Goal: Task Accomplishment & Management: Complete application form

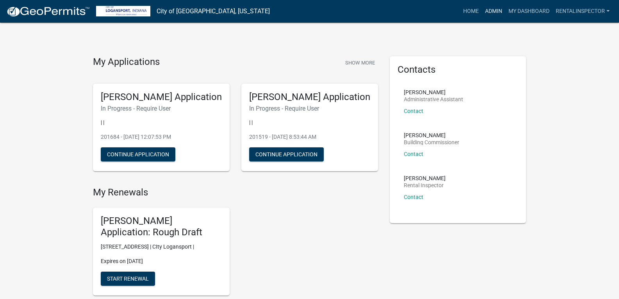
click at [492, 12] on link "Admin" at bounding box center [493, 11] width 23 height 15
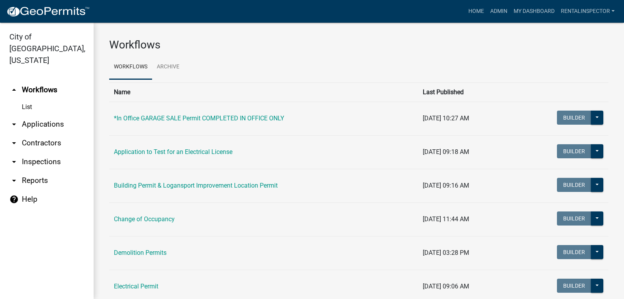
click at [46, 115] on link "arrow_drop_down Applications" at bounding box center [47, 124] width 94 height 19
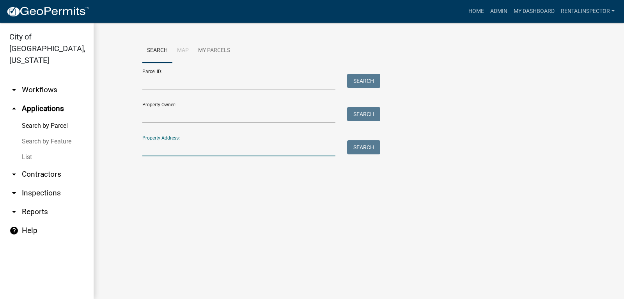
click at [152, 151] on input "Property Address:" at bounding box center [238, 148] width 193 height 16
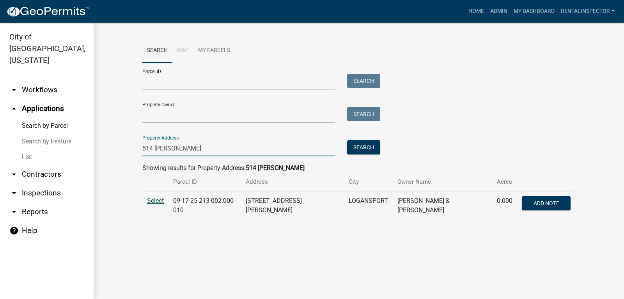
type input "514 [PERSON_NAME]"
click at [152, 199] on span "Select" at bounding box center [155, 200] width 17 height 7
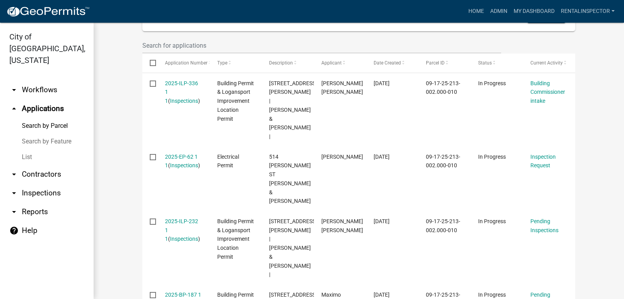
scroll to position [234, 0]
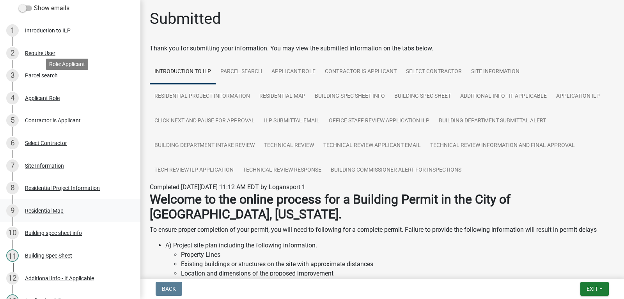
scroll to position [117, 0]
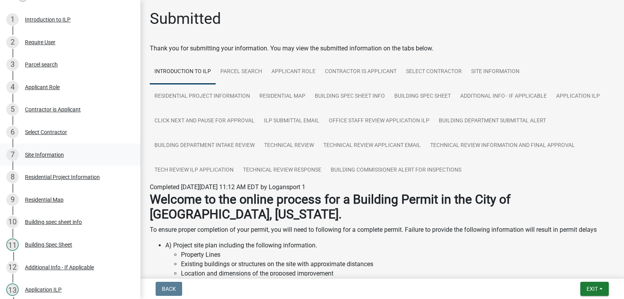
click at [52, 152] on div "Site Information" at bounding box center [44, 154] width 39 height 5
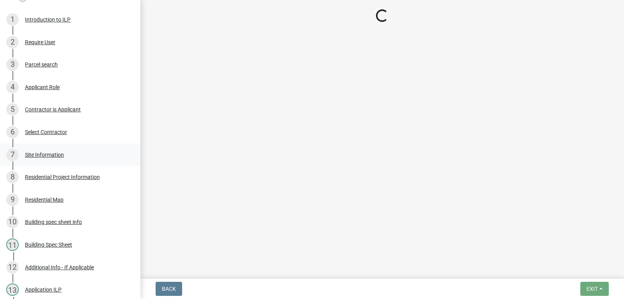
select select "62802869-e470-474a-8a4c-8dbe1ccdd5ac"
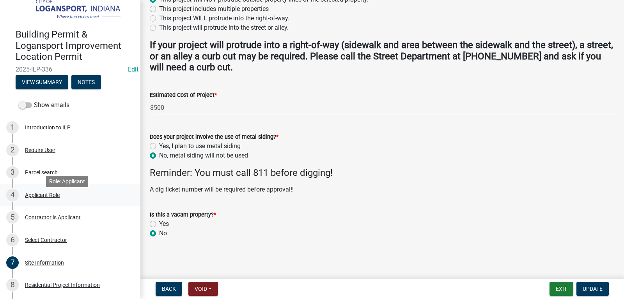
scroll to position [0, 0]
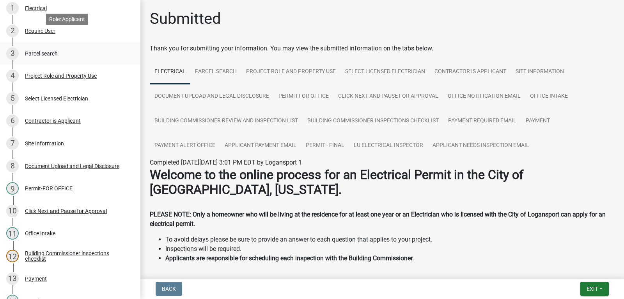
scroll to position [117, 0]
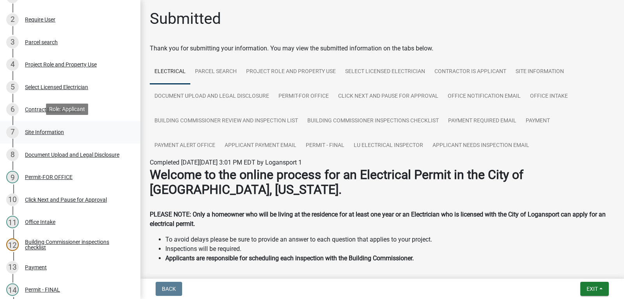
click at [50, 121] on link "7 Site Information" at bounding box center [70, 132] width 141 height 23
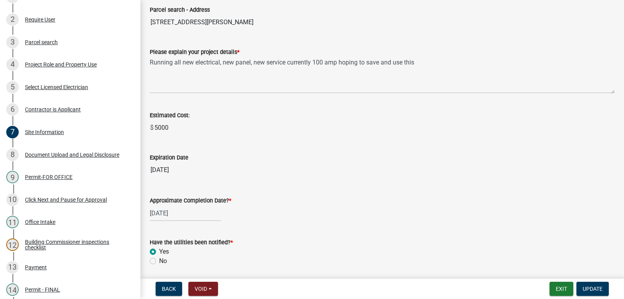
scroll to position [77, 0]
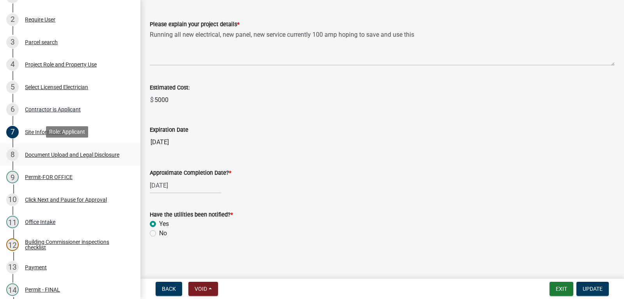
click at [91, 149] on div "8 Document Upload and Legal Disclosure" at bounding box center [67, 154] width 122 height 12
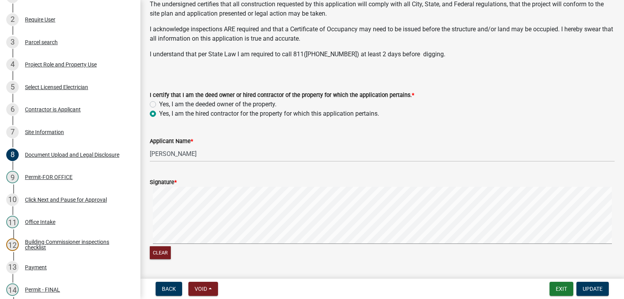
scroll to position [190, 0]
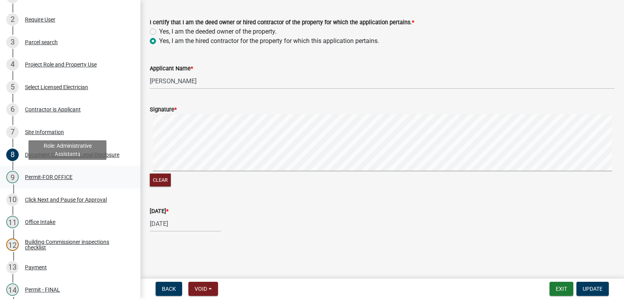
click at [61, 175] on div "Permit-FOR OFFICE" at bounding box center [49, 176] width 48 height 5
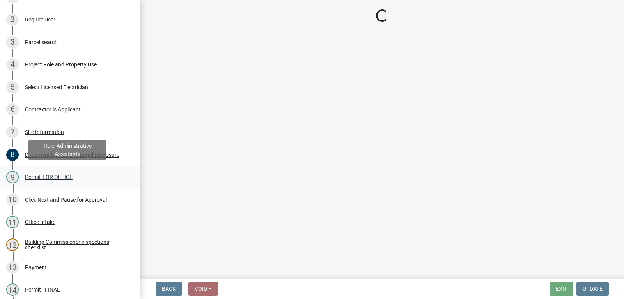
scroll to position [0, 0]
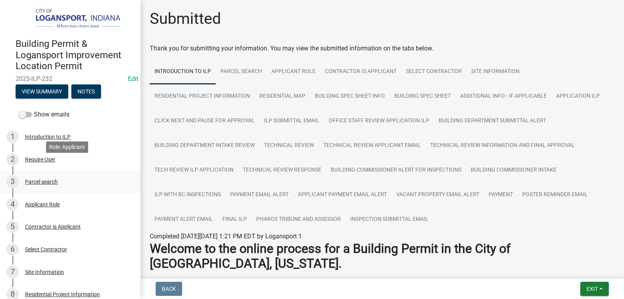
scroll to position [117, 0]
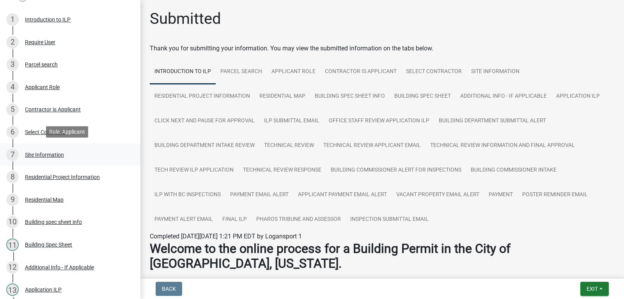
click at [52, 152] on div "Site Information" at bounding box center [44, 154] width 39 height 5
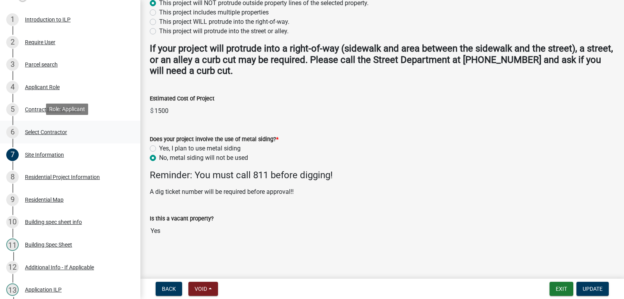
scroll to position [0, 0]
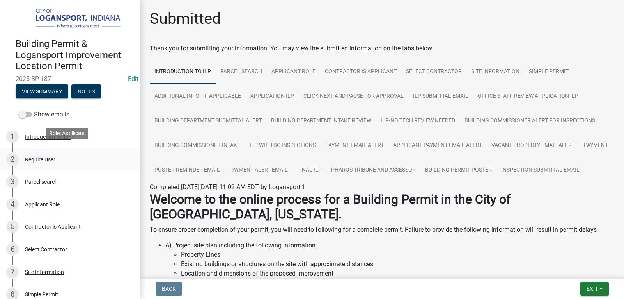
scroll to position [117, 0]
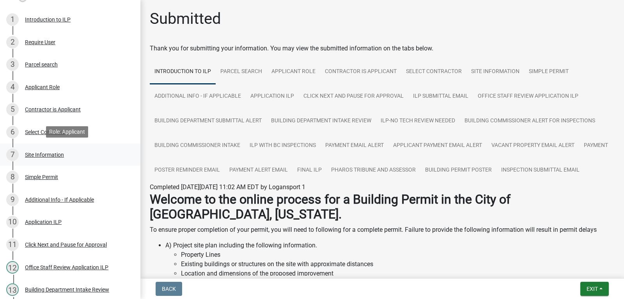
click at [47, 152] on div "Site Information" at bounding box center [44, 154] width 39 height 5
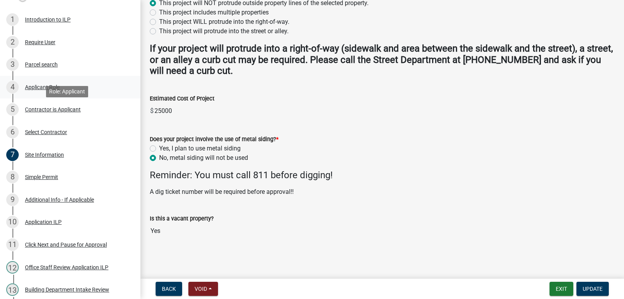
scroll to position [0, 0]
